Goal: Information Seeking & Learning: Learn about a topic

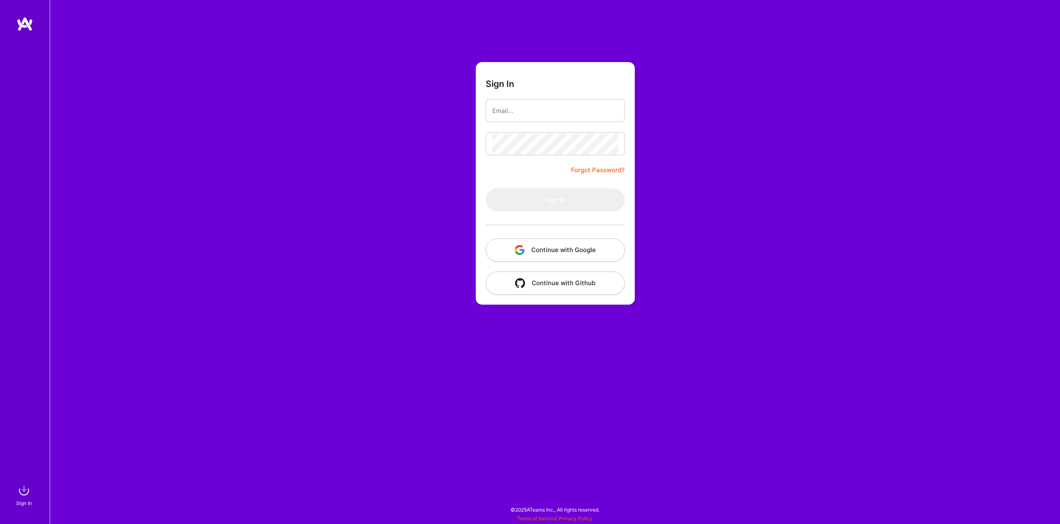
click at [539, 247] on button "Continue with Google" at bounding box center [555, 249] width 139 height 23
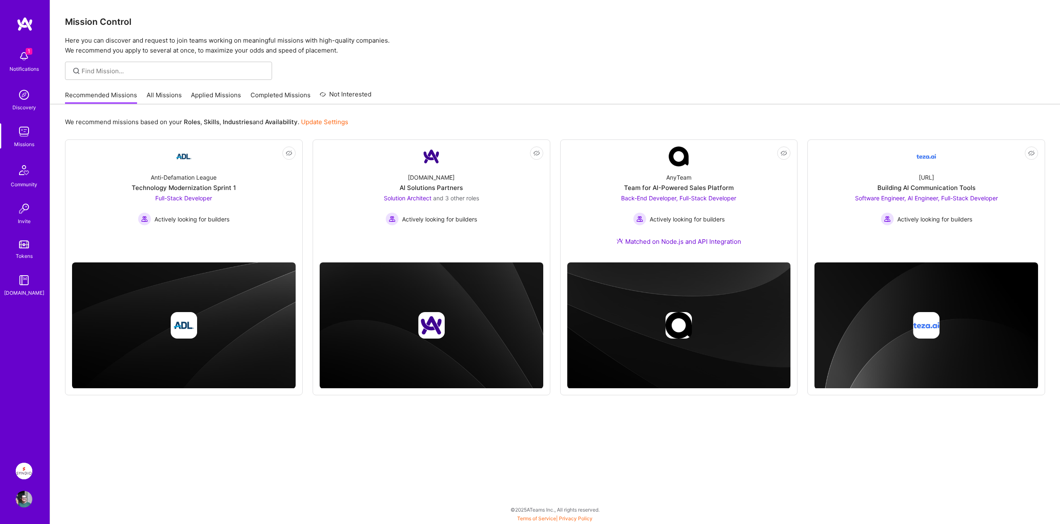
click at [25, 464] on img at bounding box center [24, 471] width 17 height 17
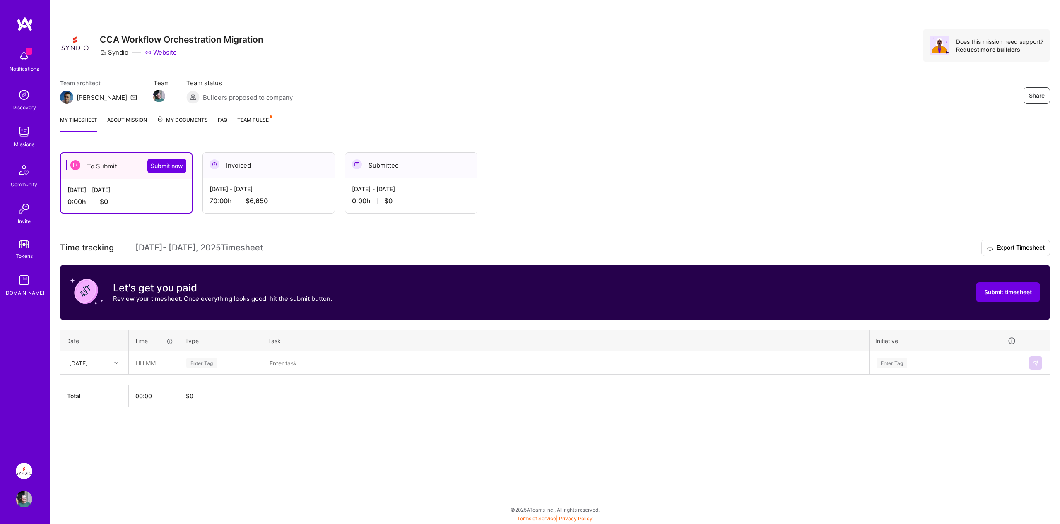
click at [140, 121] on link "About Mission" at bounding box center [127, 124] width 40 height 17
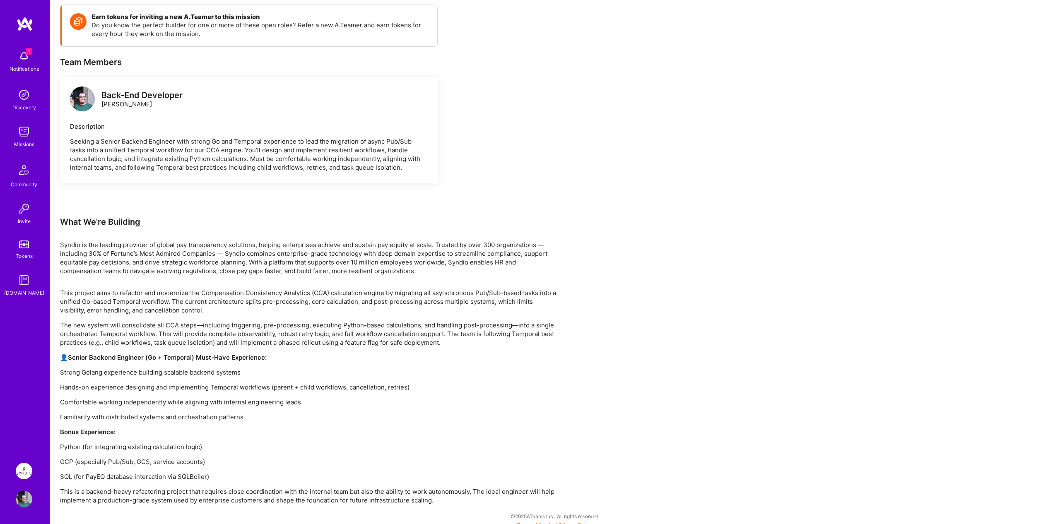
scroll to position [154, 0]
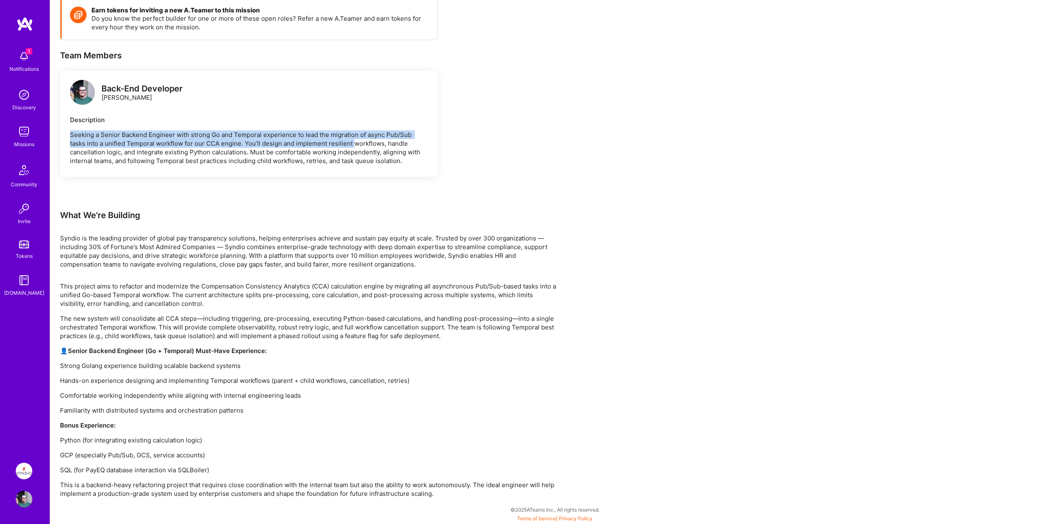
drag, startPoint x: 70, startPoint y: 136, endPoint x: 352, endPoint y: 143, distance: 282.8
click at [352, 143] on p "Seeking a Senior Backend Engineer with strong Go and Temporal experience to lea…" at bounding box center [249, 147] width 358 height 35
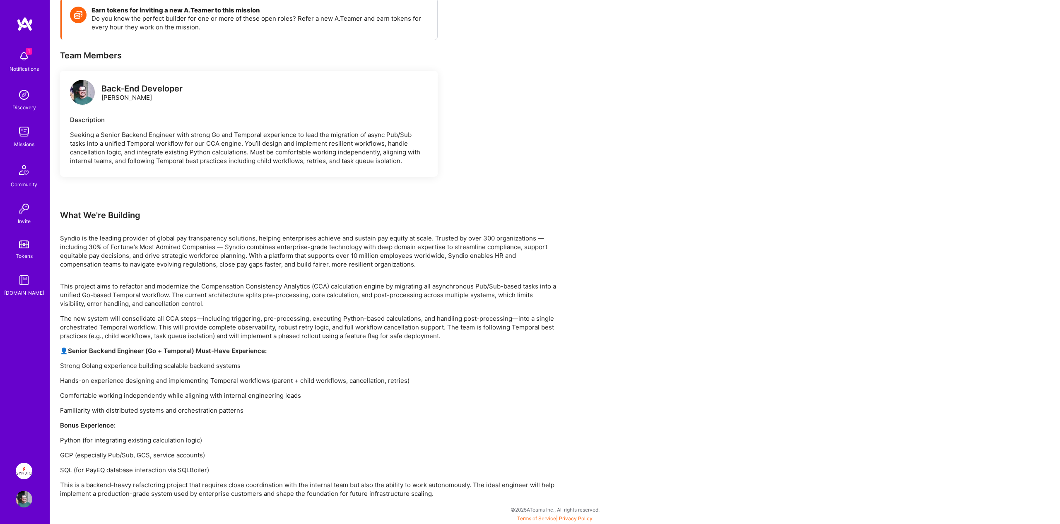
click at [301, 136] on p "Seeking a Senior Backend Engineer with strong Go and Temporal experience to lea…" at bounding box center [249, 147] width 358 height 35
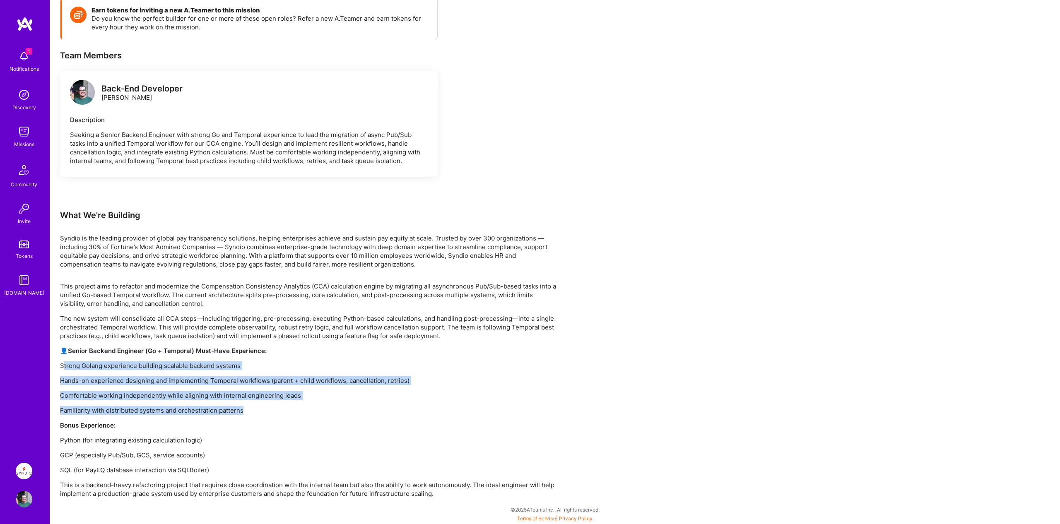
drag, startPoint x: 66, startPoint y: 367, endPoint x: 442, endPoint y: 413, distance: 379.1
click at [442, 413] on div "This project aims to refactor and modernize the Compensation Consistency Analyt…" at bounding box center [308, 390] width 497 height 216
click at [442, 413] on p "Familiarity with distributed systems and orchestration patterns" at bounding box center [308, 410] width 497 height 9
drag, startPoint x: 267, startPoint y: 412, endPoint x: 55, endPoint y: 369, distance: 216.0
click at [55, 369] on div "Earn tokens for inviting a new [PERSON_NAME] to this mission Do you know the pe…" at bounding box center [555, 256] width 1010 height 536
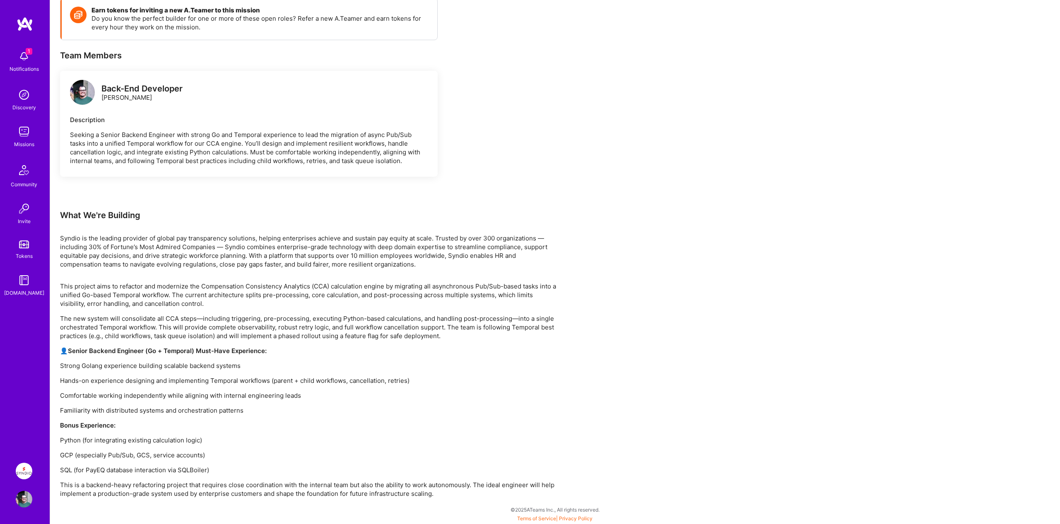
click at [540, 212] on div "What We're Building" at bounding box center [308, 215] width 497 height 11
